Goal: Information Seeking & Learning: Learn about a topic

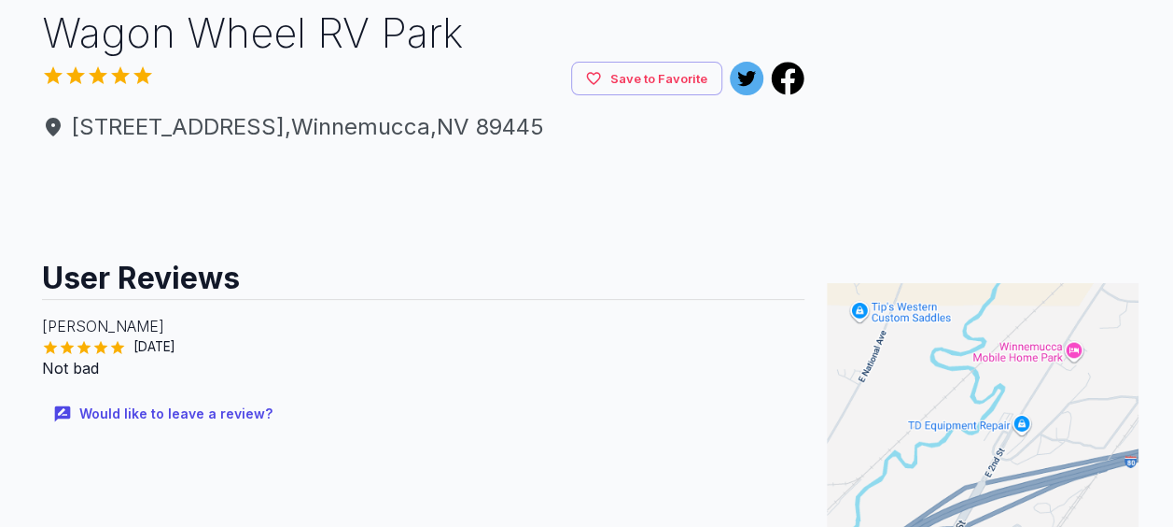
scroll to position [187, 0]
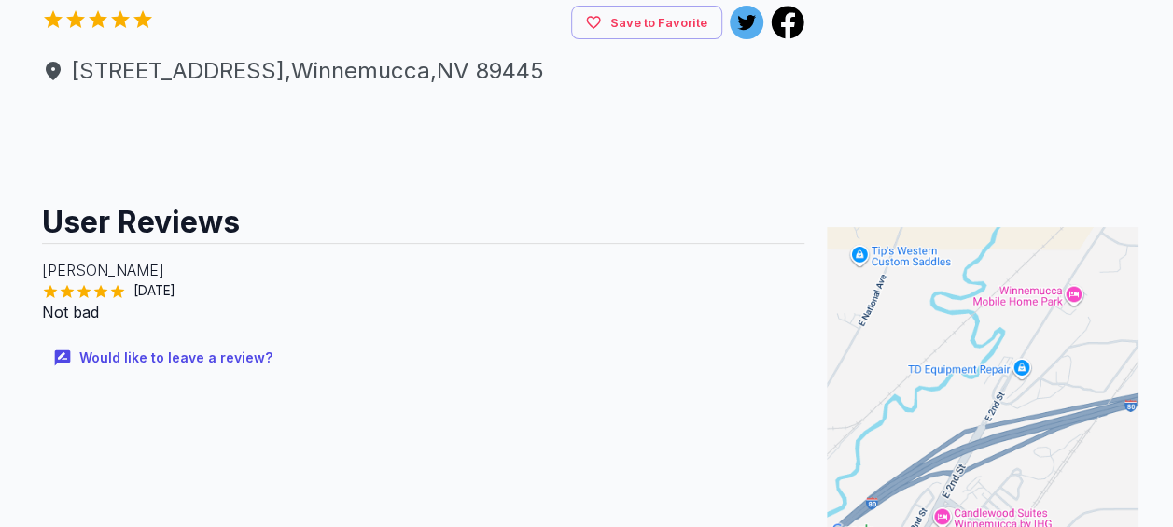
click at [91, 254] on div "[PERSON_NAME] [DATE] Not bad" at bounding box center [424, 290] width 764 height 94
click at [130, 225] on h2 "User Reviews" at bounding box center [424, 215] width 764 height 56
click at [134, 278] on p "[PERSON_NAME]" at bounding box center [424, 270] width 764 height 22
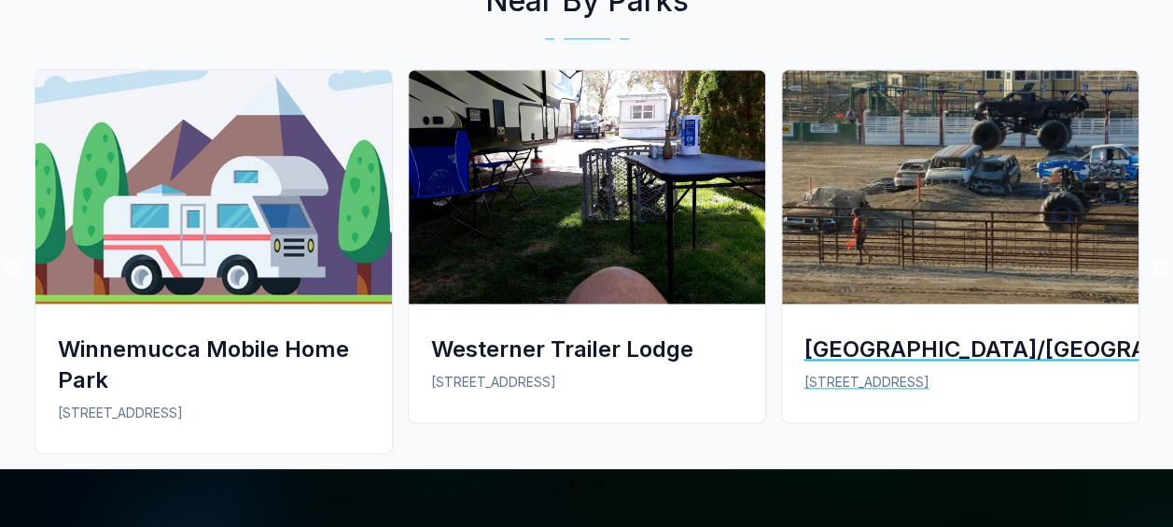
scroll to position [1027, 0]
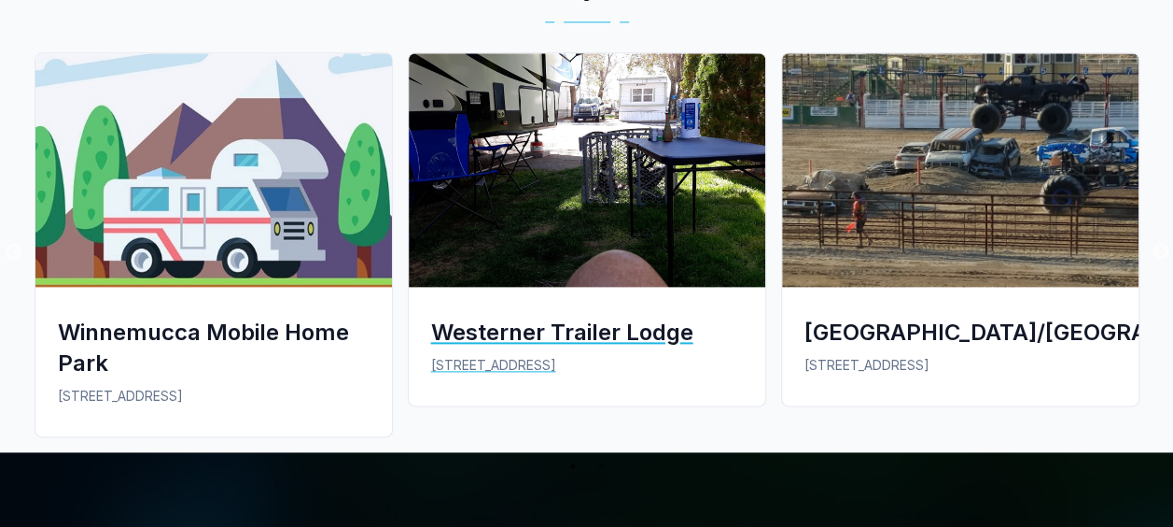
click at [480, 321] on div "Westerner Trailer Lodge" at bounding box center [587, 331] width 312 height 31
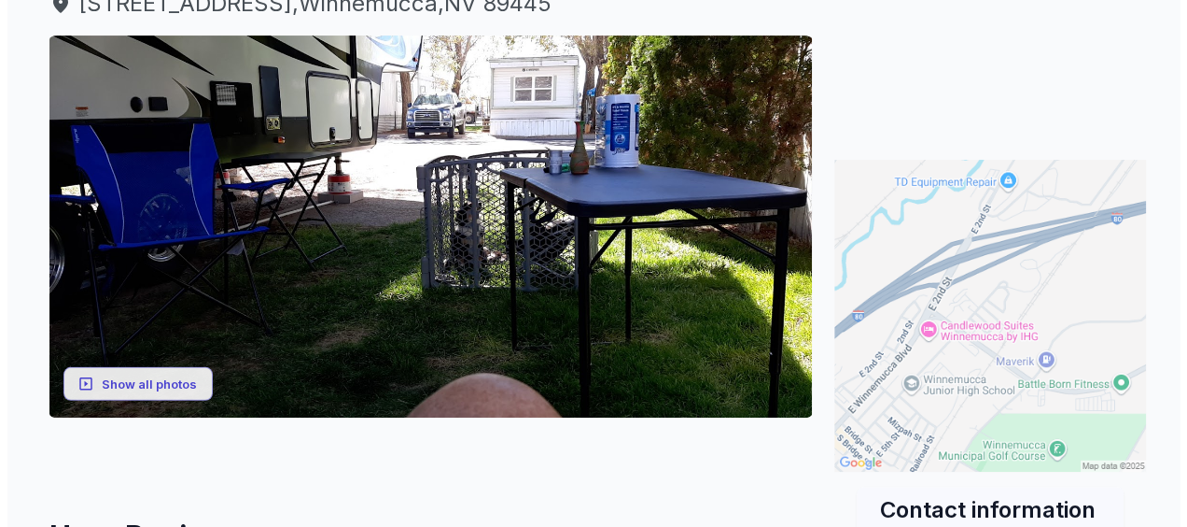
scroll to position [280, 0]
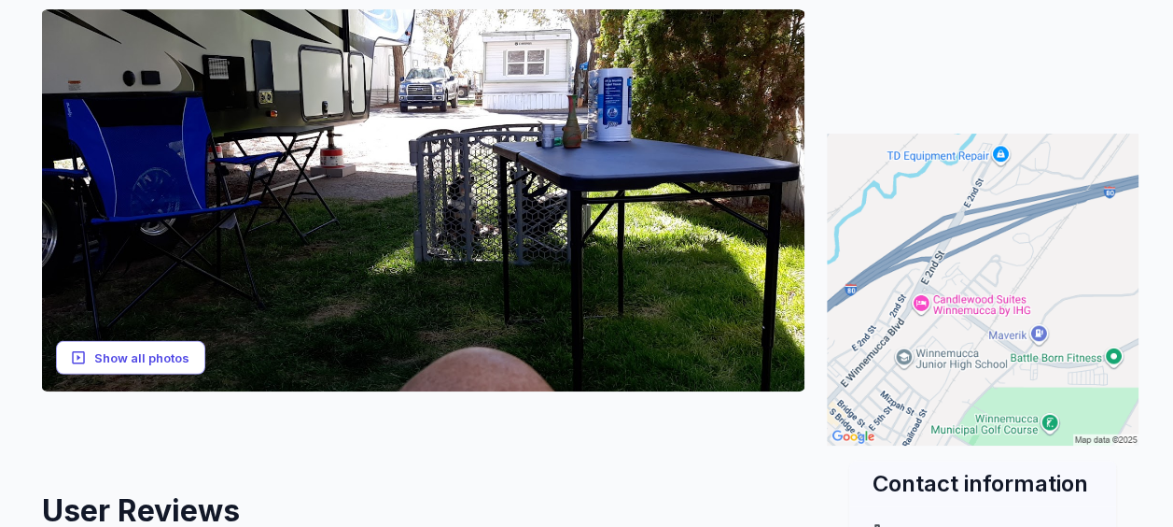
click at [157, 351] on button "Show all photos" at bounding box center [130, 357] width 149 height 35
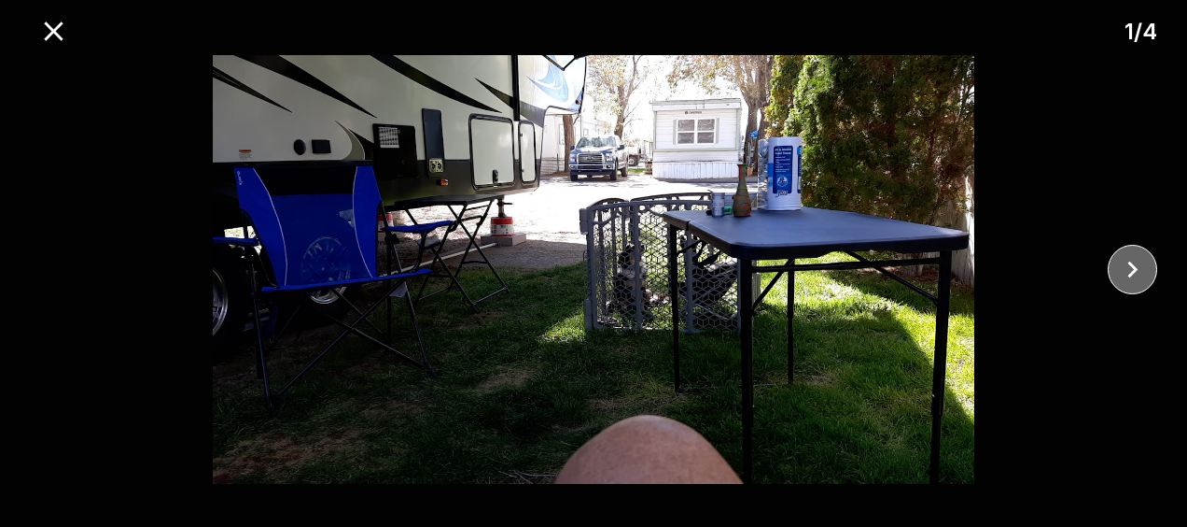
click at [1116, 269] on icon "close" at bounding box center [1132, 269] width 33 height 33
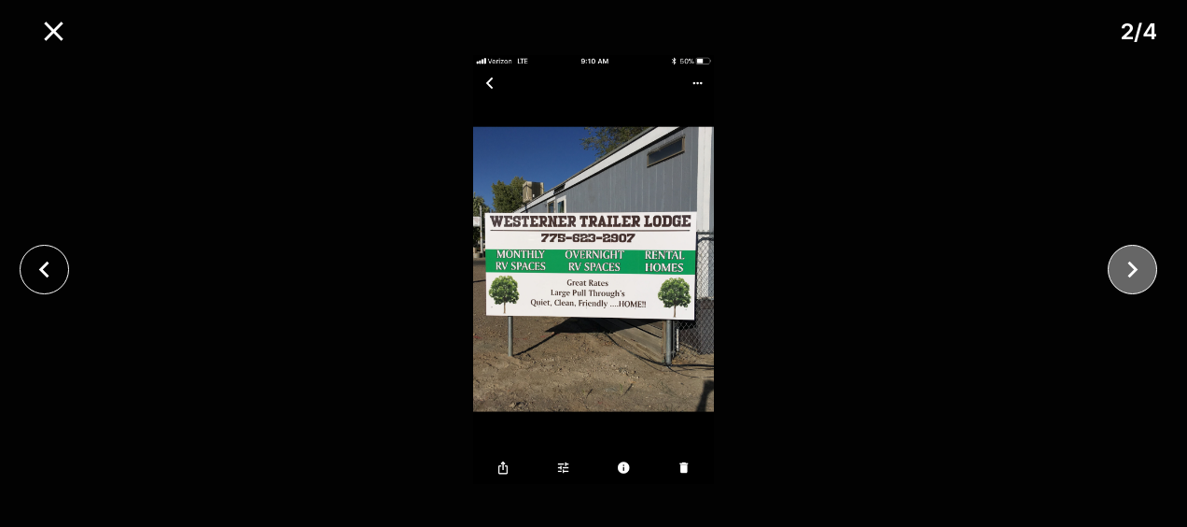
click at [1135, 270] on icon "close" at bounding box center [1133, 269] width 10 height 17
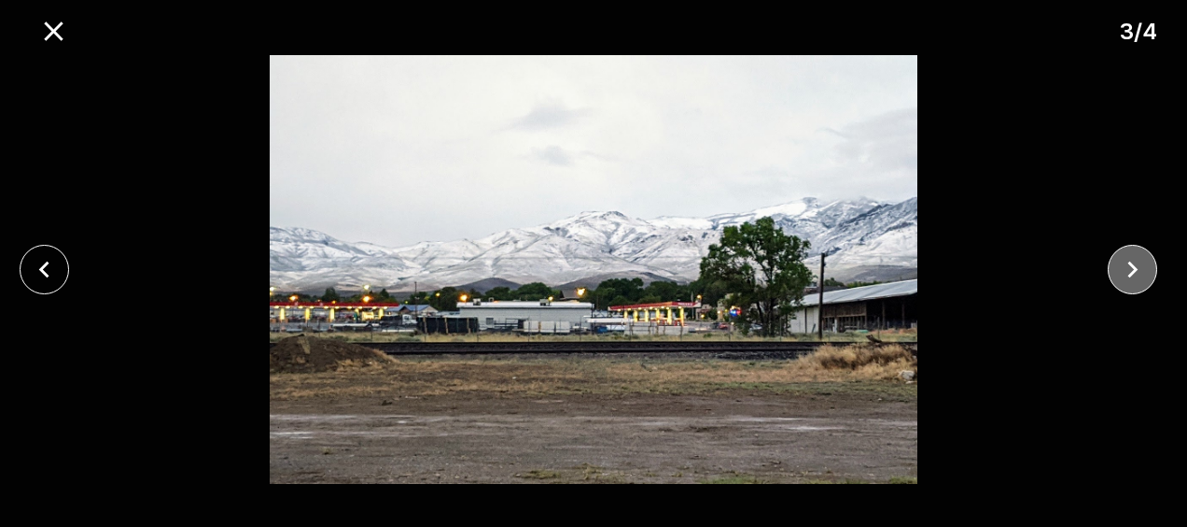
click at [1131, 264] on icon "close" at bounding box center [1133, 269] width 10 height 17
